Goal: Information Seeking & Learning: Learn about a topic

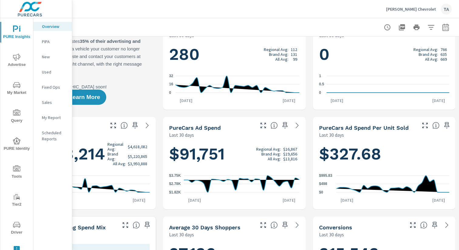
scroll to position [0, 63]
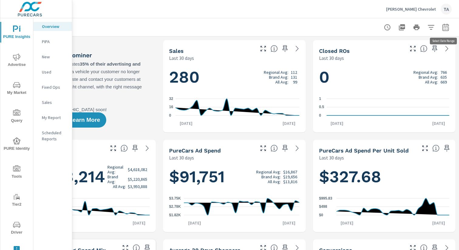
click at [344, 24] on icon "button" at bounding box center [445, 26] width 6 height 7
select select "Last 30 days"
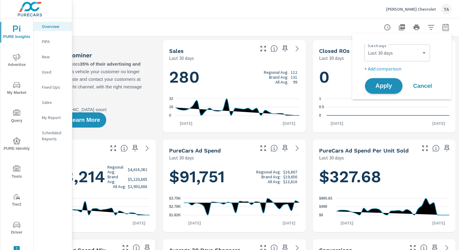
click at [344, 86] on span "Apply" at bounding box center [383, 86] width 25 height 6
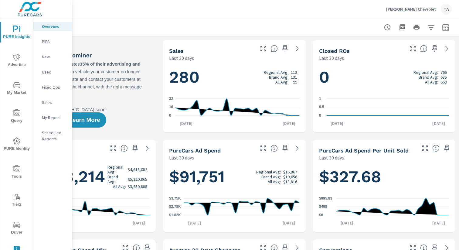
click at [344, 27] on icon "button" at bounding box center [402, 27] width 6 height 6
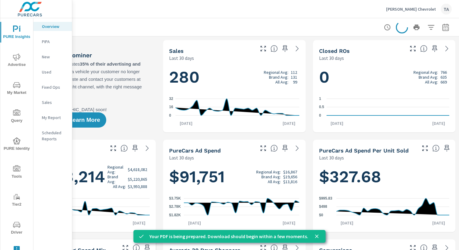
click at [48, 57] on p "New" at bounding box center [54, 57] width 25 height 6
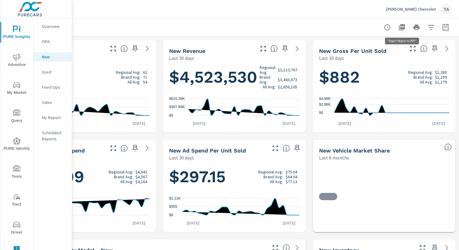
scroll to position [0, 0]
click at [344, 26] on icon "button" at bounding box center [401, 27] width 7 height 7
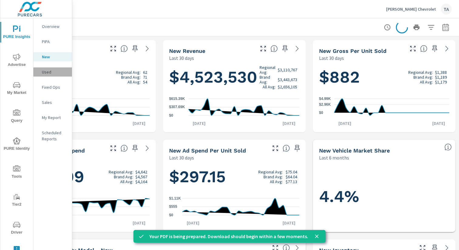
click at [49, 71] on p "Used" at bounding box center [54, 72] width 25 height 6
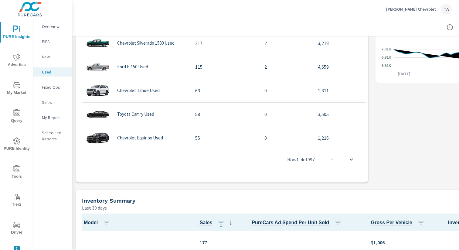
scroll to position [24, 0]
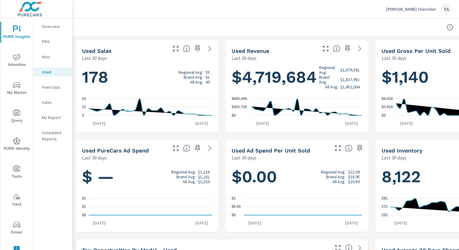
scroll to position [0, 63]
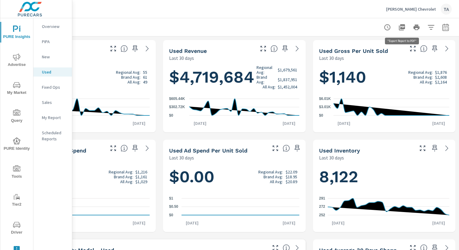
click at [344, 26] on icon "button" at bounding box center [402, 27] width 6 height 6
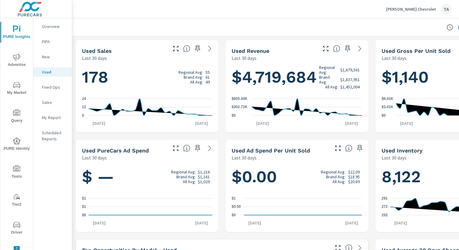
click at [50, 56] on p "New" at bounding box center [54, 57] width 25 height 6
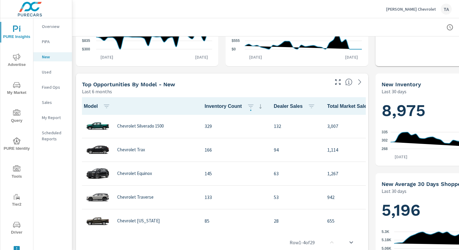
scroll to position [167, 0]
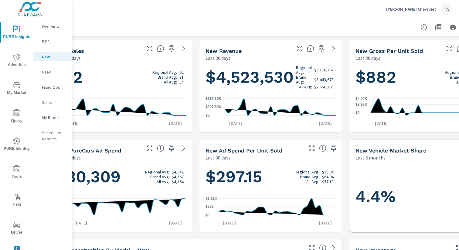
scroll to position [0, 63]
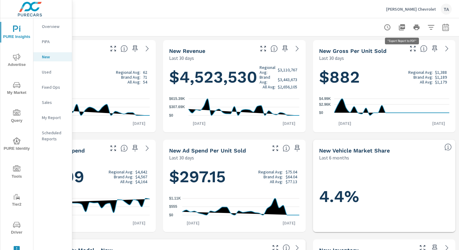
click at [344, 26] on icon "button" at bounding box center [402, 27] width 6 height 6
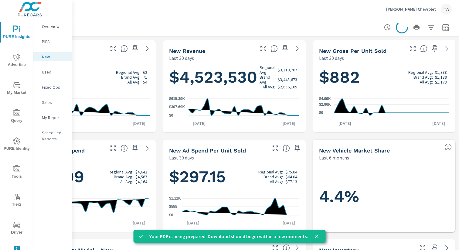
click at [64, 25] on p "Overview" at bounding box center [54, 26] width 25 height 6
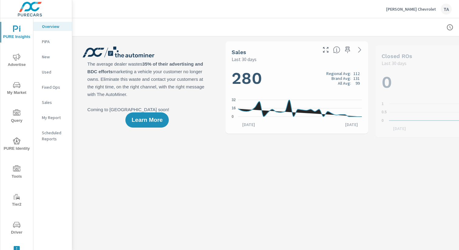
scroll to position [0, 0]
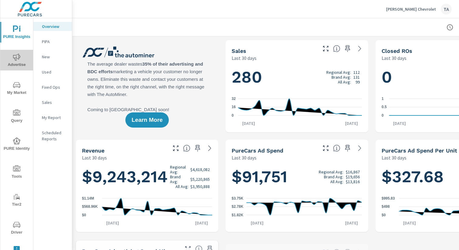
click at [17, 56] on icon "nav menu" at bounding box center [16, 56] width 7 height 7
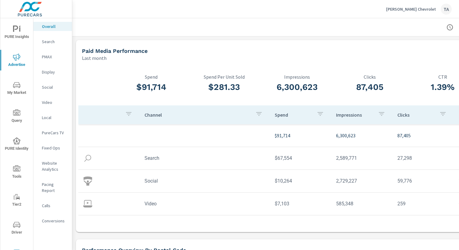
scroll to position [0, 63]
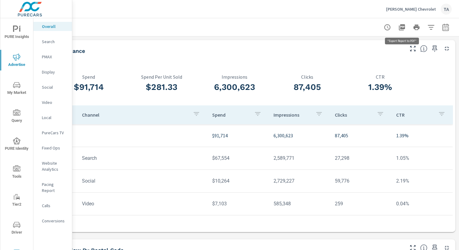
click at [344, 29] on icon "button" at bounding box center [401, 27] width 7 height 7
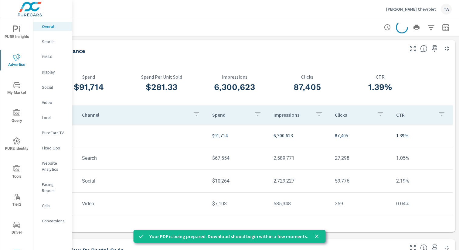
click at [55, 132] on p "PureCars TV" at bounding box center [54, 133] width 25 height 6
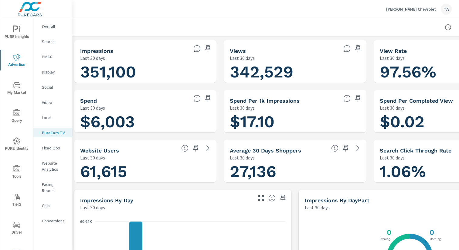
scroll to position [0, 63]
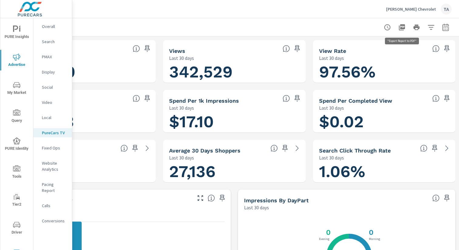
click at [344, 27] on icon "button" at bounding box center [402, 27] width 6 height 6
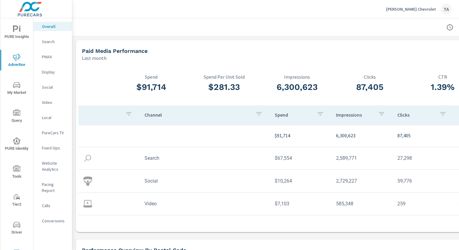
click at [50, 165] on p "Website Analytics" at bounding box center [54, 166] width 25 height 12
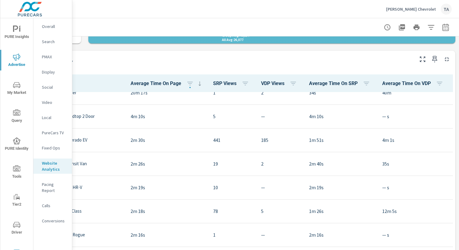
scroll to position [70, 0]
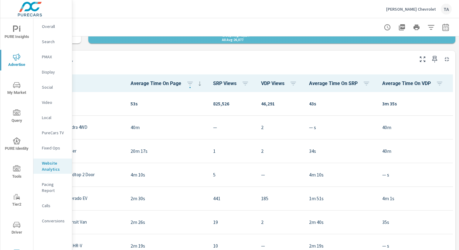
scroll to position [0, 63]
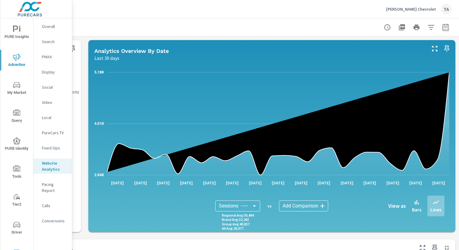
click at [344, 26] on icon "button" at bounding box center [402, 27] width 6 height 6
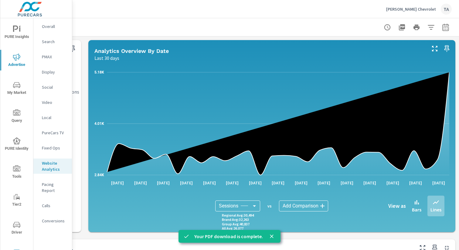
click at [16, 142] on icon "nav menu" at bounding box center [16, 140] width 7 height 7
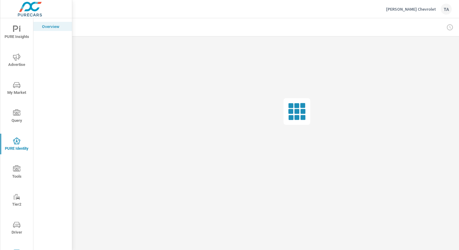
click at [17, 99] on div "PURE Insights Advertise My Market Query PURE Identity Tools Tier2 Driver Leave …" at bounding box center [16, 143] width 33 height 251
click at [17, 92] on span "My Market" at bounding box center [16, 88] width 29 height 15
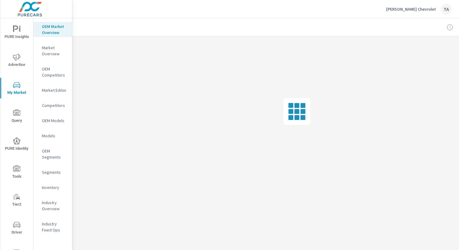
click at [52, 193] on nav "OEM Market Overview Market Overview OEM Competitors Market Editor Competitors O…" at bounding box center [52, 130] width 39 height 225
click at [57, 187] on p "Inventory" at bounding box center [54, 187] width 25 height 6
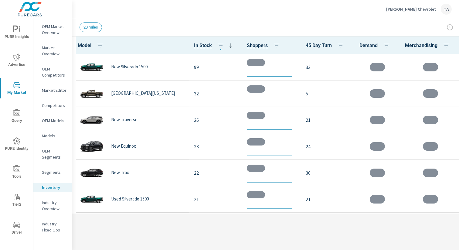
scroll to position [0, 0]
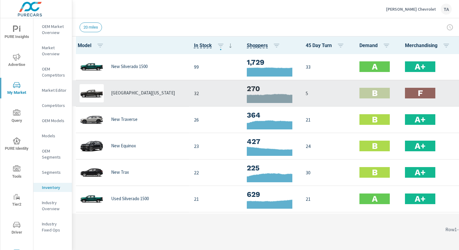
click at [344, 94] on h2 "F" at bounding box center [420, 93] width 5 height 11
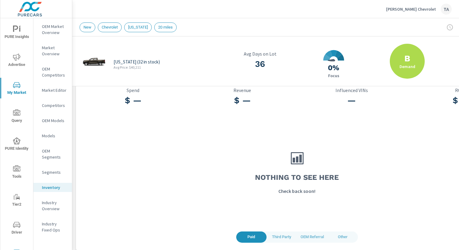
scroll to position [31, 63]
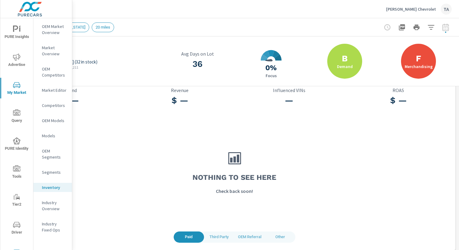
click at [344, 57] on h2 "F" at bounding box center [418, 58] width 5 height 11
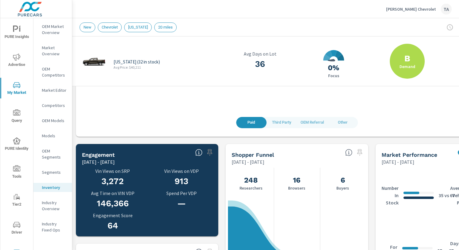
scroll to position [43, 0]
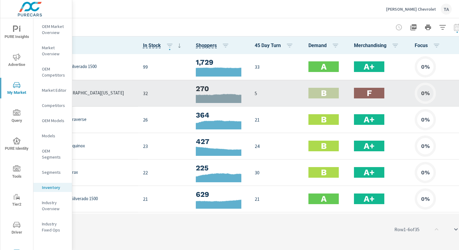
scroll to position [0, 63]
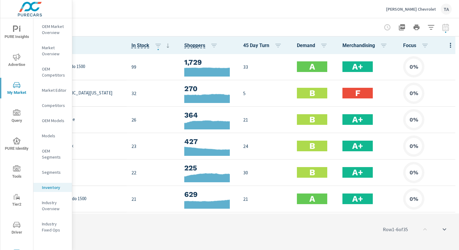
click at [344, 29] on icon "button" at bounding box center [431, 27] width 6 height 5
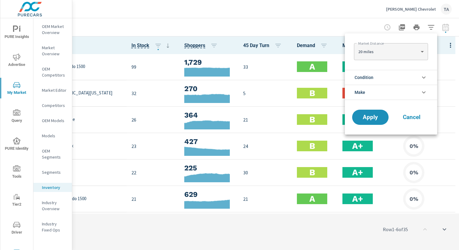
click at [344, 94] on li "Make" at bounding box center [391, 92] width 92 height 15
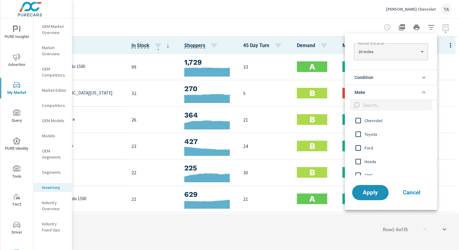
click at [344, 121] on input "filter options" at bounding box center [358, 120] width 13 height 13
click at [344, 80] on li "Condition" at bounding box center [391, 77] width 92 height 15
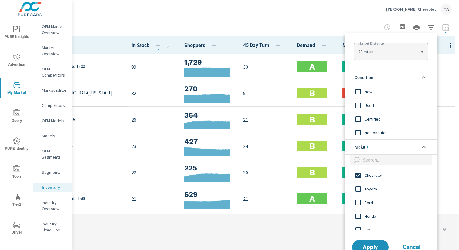
click at [344, 93] on input "filter options" at bounding box center [358, 91] width 13 height 13
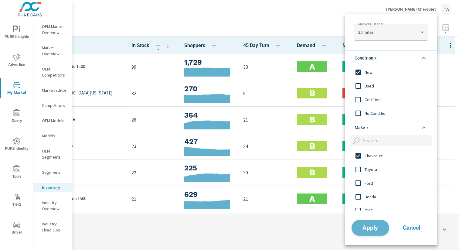
click at [344, 230] on span "Apply" at bounding box center [370, 228] width 25 height 6
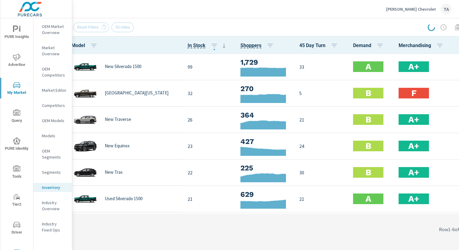
scroll to position [0, 0]
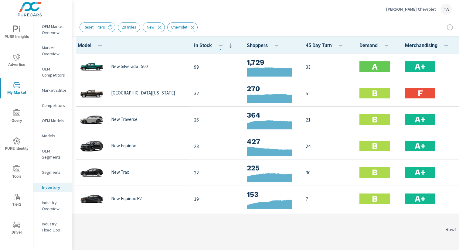
click at [21, 58] on span "Advertise" at bounding box center [16, 60] width 29 height 15
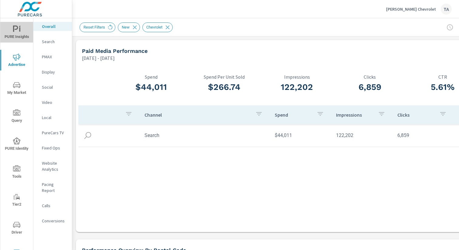
click at [22, 27] on span "PURE Insights" at bounding box center [16, 33] width 29 height 15
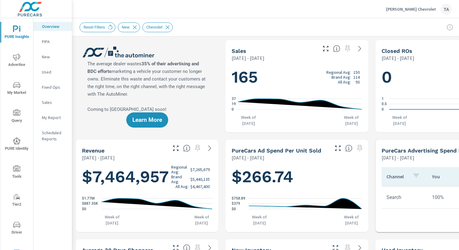
scroll to position [0, 63]
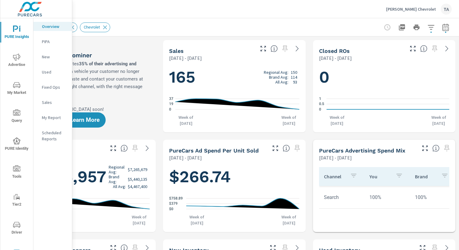
click at [344, 30] on icon "button" at bounding box center [445, 26] width 6 height 7
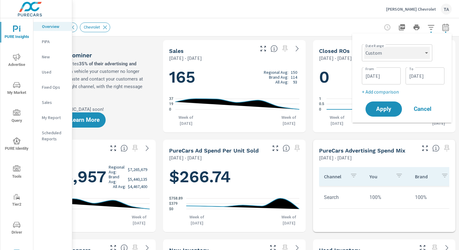
click at [344, 56] on select "Custom [DATE] Last week Last 7 days Last 14 days Last 30 days Last 45 days Last…" at bounding box center [397, 53] width 66 height 12
click at [344, 47] on select "Custom [DATE] Last week Last 7 days Last 14 days Last 30 days Last 45 days Last…" at bounding box center [397, 53] width 66 height 12
select select "Last 30 days"
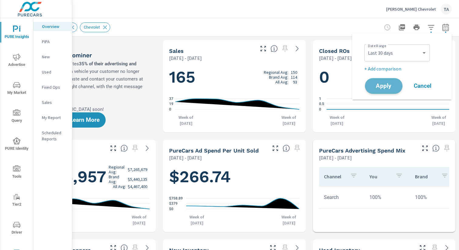
click at [344, 83] on span "Apply" at bounding box center [383, 86] width 25 height 6
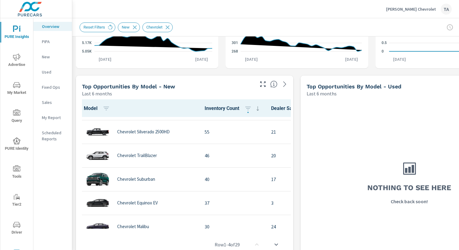
scroll to position [197, 0]
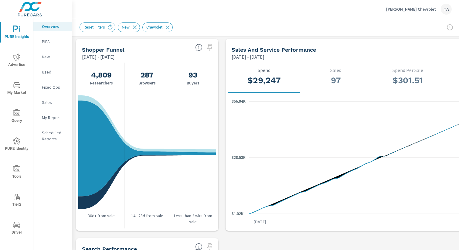
scroll to position [493, 0]
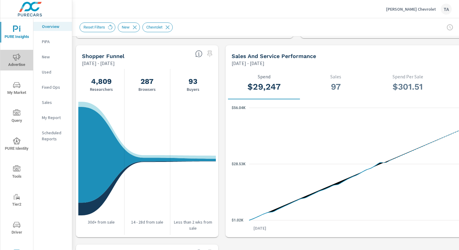
click at [14, 57] on icon "nav menu" at bounding box center [16, 56] width 7 height 7
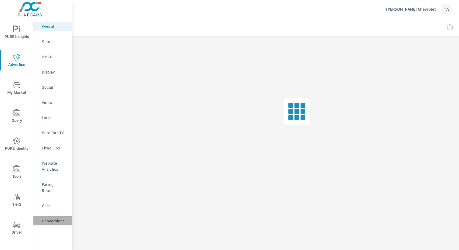
click at [52, 216] on div "Conversions" at bounding box center [52, 220] width 39 height 9
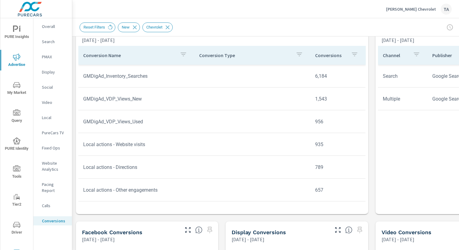
scroll to position [264, 0]
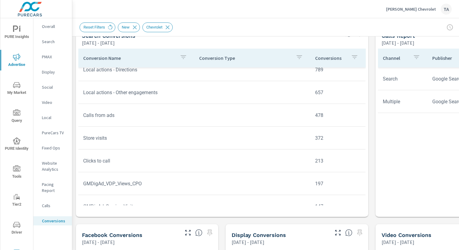
scroll to position [101, 0]
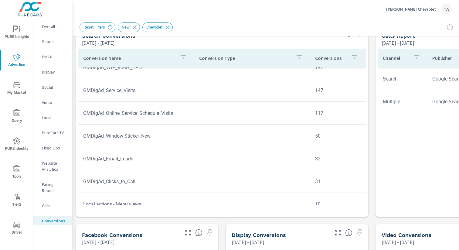
scroll to position [249, 0]
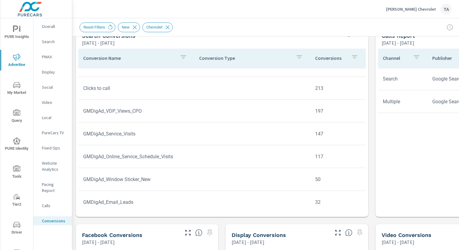
scroll to position [172, 0]
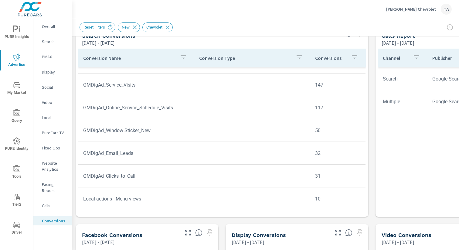
scroll to position [225, 0]
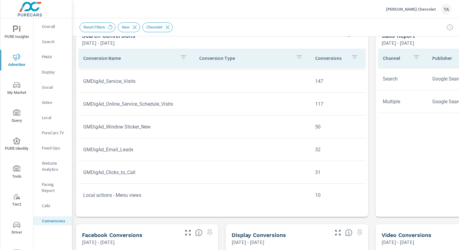
scroll to position [249, 0]
click at [48, 30] on div "Overall" at bounding box center [52, 26] width 39 height 9
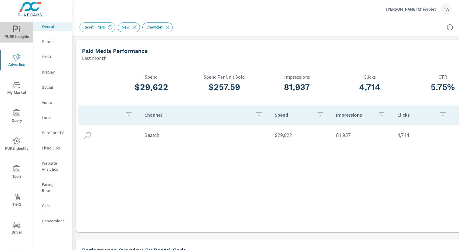
click at [15, 27] on icon "nav menu" at bounding box center [16, 29] width 7 height 7
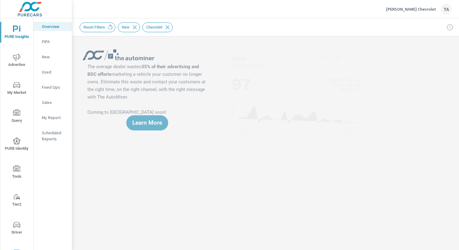
scroll to position [190, 0]
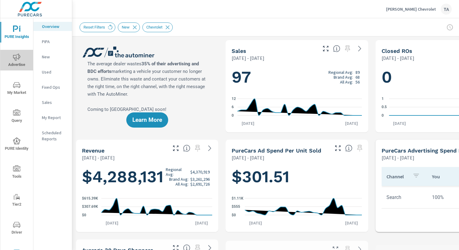
click at [23, 63] on span "Advertise" at bounding box center [16, 60] width 29 height 15
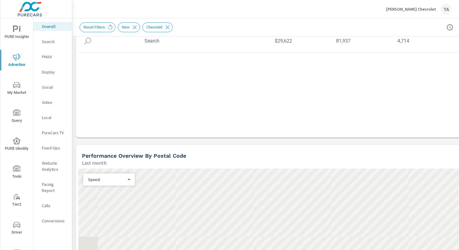
scroll to position [137, 0]
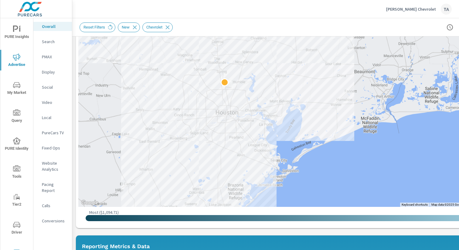
scroll to position [398, 0]
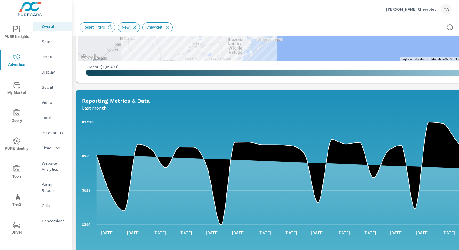
click at [138, 28] on icon at bounding box center [134, 27] width 7 height 7
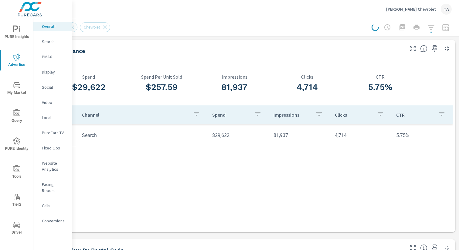
scroll to position [0, 0]
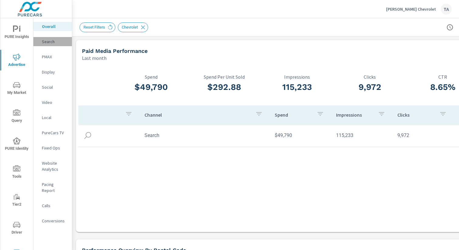
click at [57, 43] on p "Search" at bounding box center [54, 42] width 25 height 6
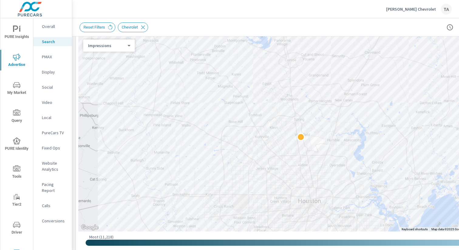
scroll to position [107, 0]
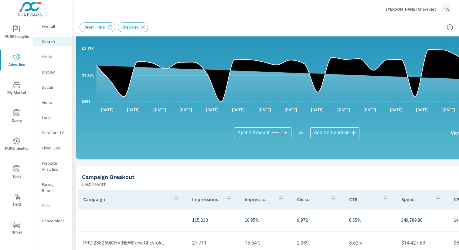
scroll to position [408, 0]
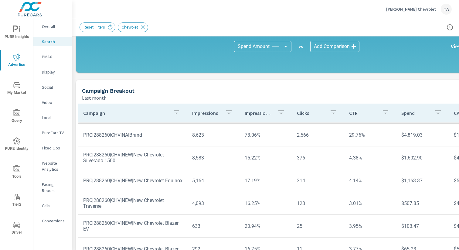
scroll to position [434, 0]
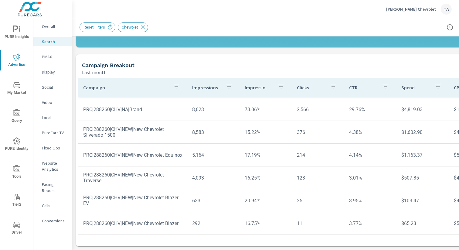
click at [52, 30] on div "Overall" at bounding box center [52, 26] width 39 height 9
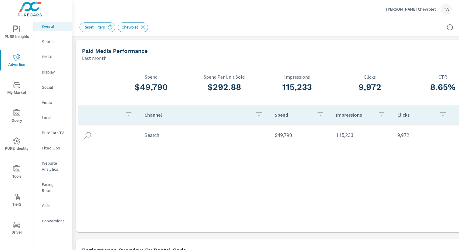
click at [97, 30] on div "Reset Filters" at bounding box center [98, 27] width 36 height 10
click at [111, 27] on icon at bounding box center [110, 27] width 7 height 7
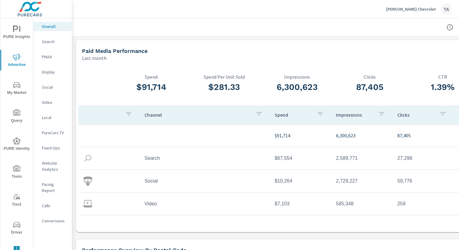
scroll to position [0, 63]
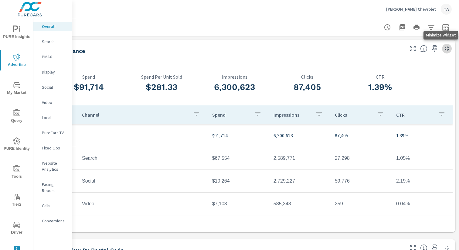
click at [450, 49] on icon "button" at bounding box center [446, 48] width 7 height 7
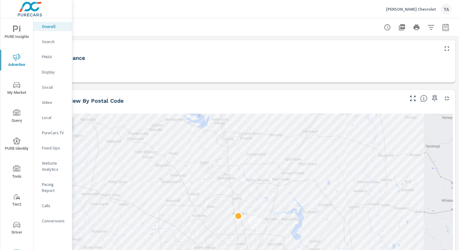
click at [445, 48] on icon "button" at bounding box center [446, 48] width 7 height 7
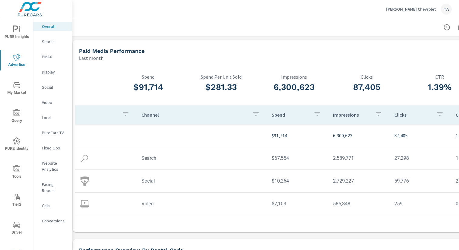
scroll to position [0, 1]
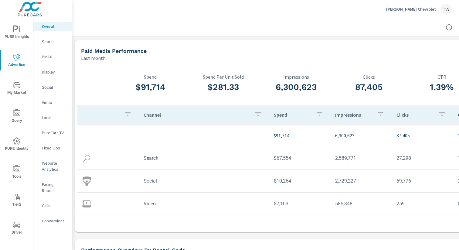
drag, startPoint x: 72, startPoint y: 120, endPoint x: 60, endPoint y: 120, distance: 11.5
click at [60, 120] on div "PURE Insights Advertise My Market Query PURE Identity Tools Tier2 Driver Leave …" at bounding box center [36, 125] width 72 height 250
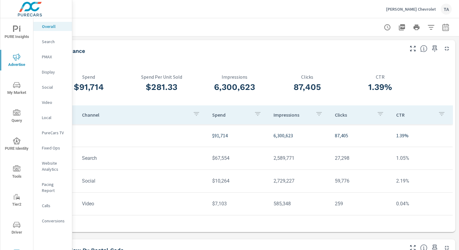
scroll to position [0, 62]
click at [48, 168] on p "Website Analytics" at bounding box center [54, 166] width 25 height 12
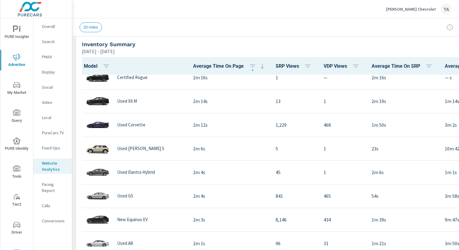
scroll to position [182, 0]
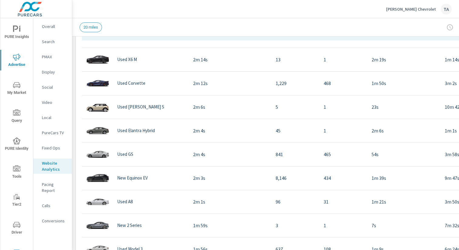
scroll to position [246, 0]
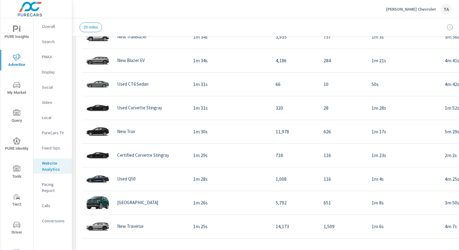
scroll to position [797, 0]
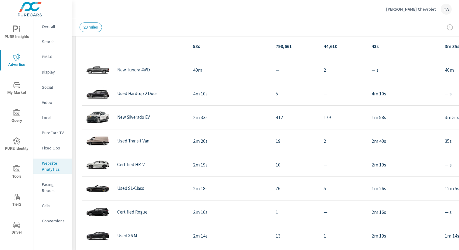
scroll to position [0, 0]
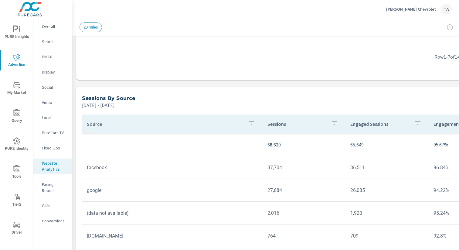
scroll to position [533, 0]
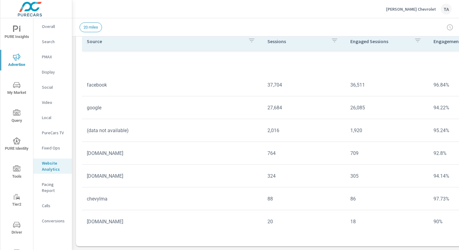
scroll to position [184, 0]
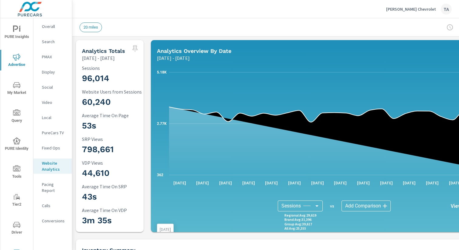
scroll to position [0, 63]
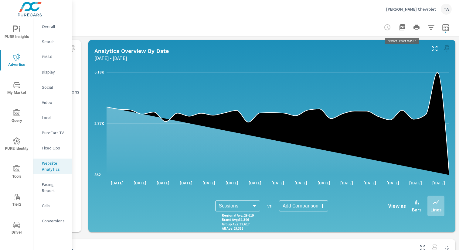
click at [404, 26] on icon "button" at bounding box center [402, 27] width 6 height 6
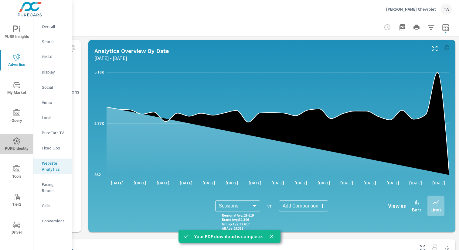
click at [15, 148] on span "PURE Identity" at bounding box center [16, 144] width 29 height 15
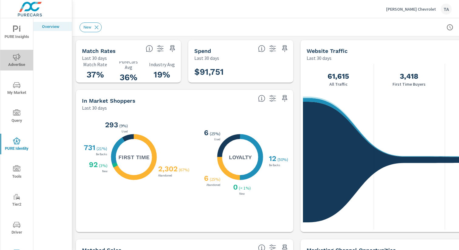
click at [14, 57] on icon "nav menu" at bounding box center [16, 56] width 7 height 7
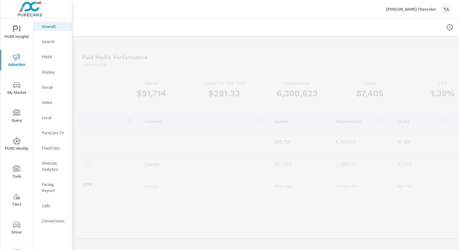
scroll to position [0, 63]
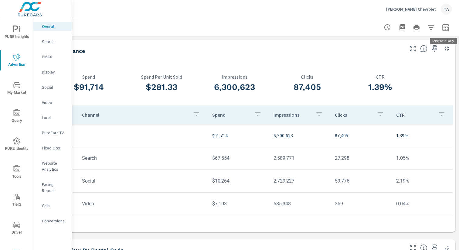
click at [447, 26] on icon "button" at bounding box center [445, 27] width 7 height 7
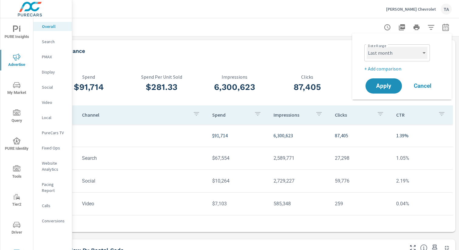
click at [384, 55] on select "Custom [DATE] Last week Last 7 days Last 14 days Last 30 days Last 45 days Last…" at bounding box center [397, 53] width 61 height 12
click at [367, 47] on select "Custom [DATE] Last week Last 7 days Last 14 days Last 30 days Last 45 days Last…" at bounding box center [397, 53] width 61 height 12
select select "Last 7 days"
click at [385, 87] on span "Apply" at bounding box center [383, 86] width 25 height 6
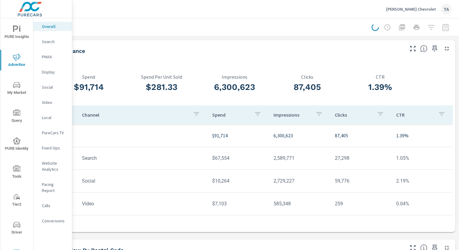
scroll to position [0, 0]
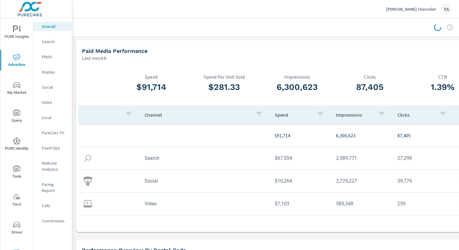
click at [52, 42] on p "Search" at bounding box center [54, 42] width 25 height 6
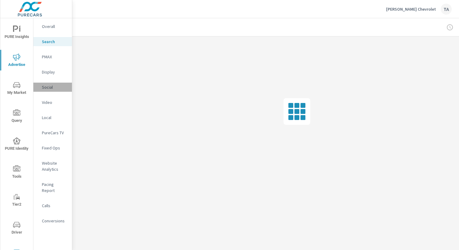
click at [50, 89] on p "Social" at bounding box center [54, 87] width 25 height 6
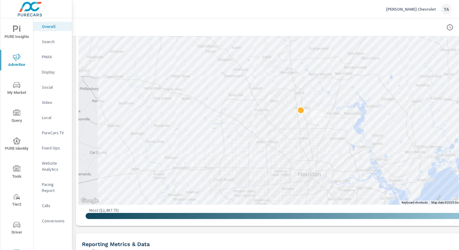
scroll to position [295, 0]
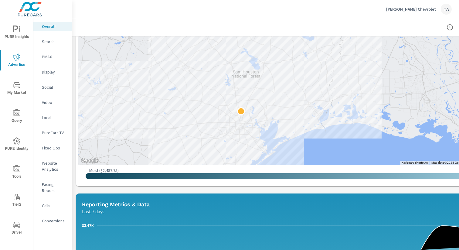
click at [50, 89] on p "Social" at bounding box center [54, 87] width 25 height 6
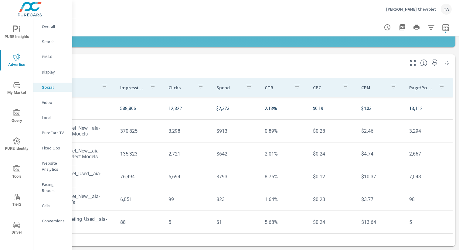
scroll to position [185, 0]
